Goal: Subscribe to service/newsletter

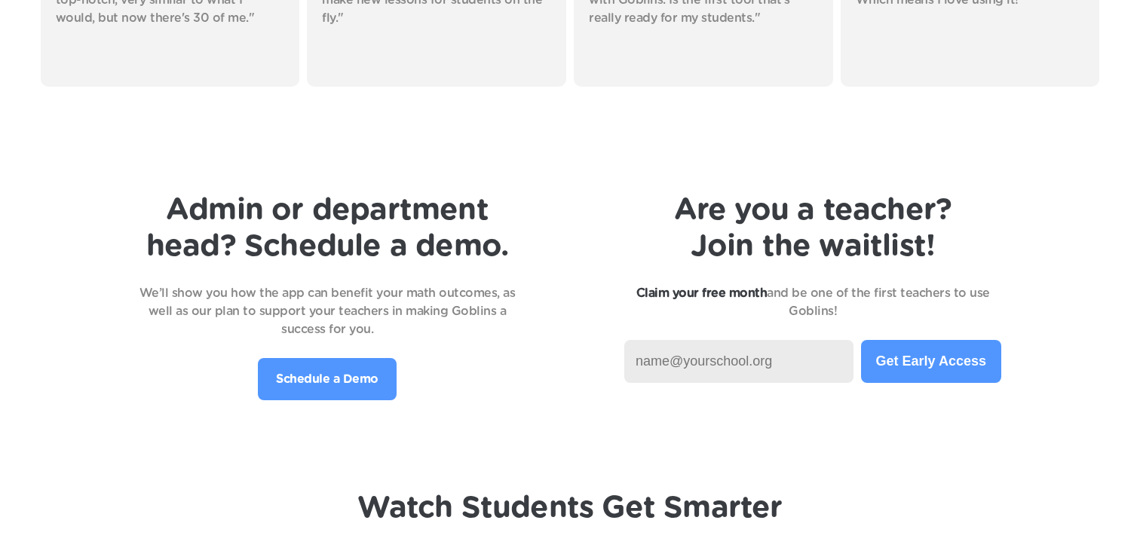
scroll to position [3107, 0]
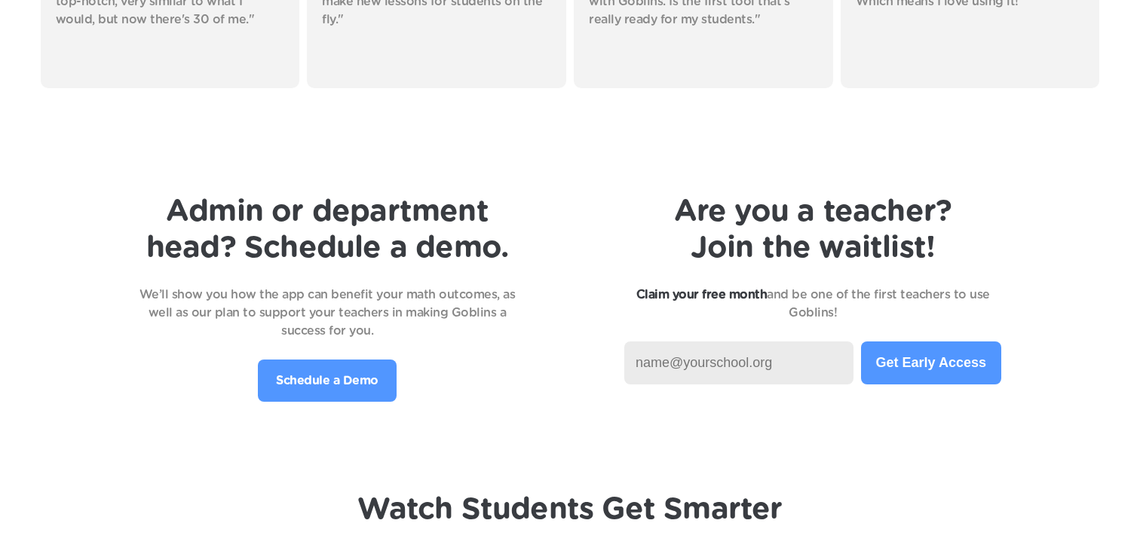
click at [765, 360] on input at bounding box center [738, 363] width 229 height 43
type input "[PERSON_NAME][EMAIL_ADDRESS][PERSON_NAME][DOMAIN_NAME]"
click at [929, 365] on button "Get Early Access" at bounding box center [931, 363] width 140 height 43
